Goal: Transaction & Acquisition: Purchase product/service

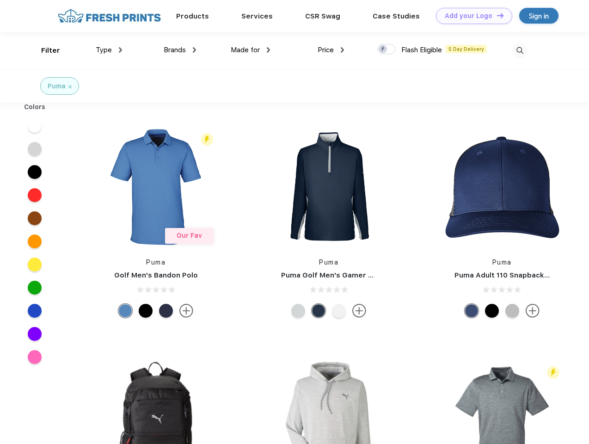
click at [471, 16] on link "Add your Logo Design Tool" at bounding box center [474, 16] width 76 height 16
click at [0, 0] on div "Design Tool" at bounding box center [0, 0] width 0 height 0
click at [496, 15] on link "Add your Logo Design Tool" at bounding box center [474, 16] width 76 height 16
click at [44, 50] on div "Filter" at bounding box center [50, 50] width 19 height 11
click at [109, 50] on span "Type" at bounding box center [104, 50] width 16 height 8
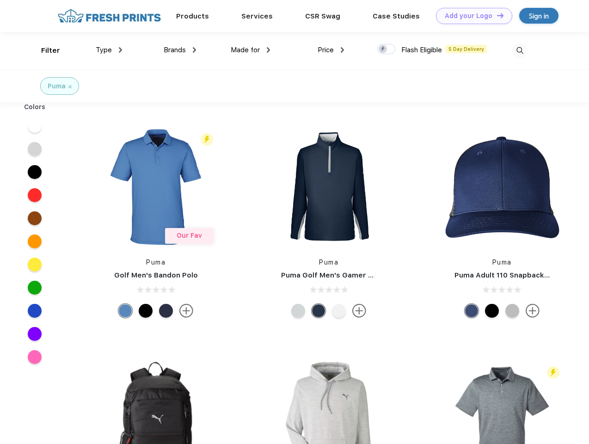
click at [180, 50] on span "Brands" at bounding box center [175, 50] width 22 height 8
click at [251, 50] on span "Made for" at bounding box center [245, 50] width 29 height 8
click at [331, 50] on span "Price" at bounding box center [326, 50] width 16 height 8
click at [387, 49] on div at bounding box center [386, 49] width 18 height 10
click at [383, 49] on input "checkbox" at bounding box center [380, 46] width 6 height 6
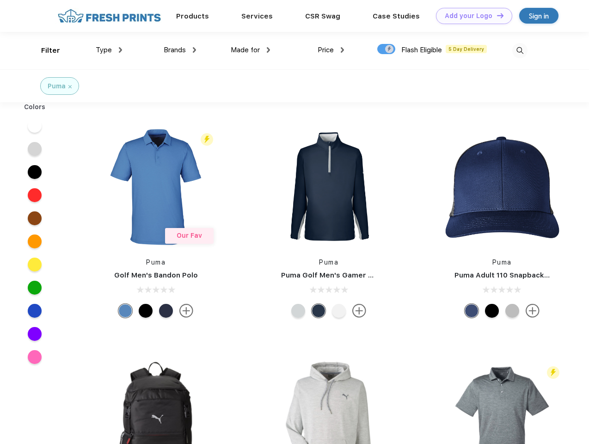
click at [520, 50] on img at bounding box center [520, 50] width 15 height 15
